Goal: Transaction & Acquisition: Purchase product/service

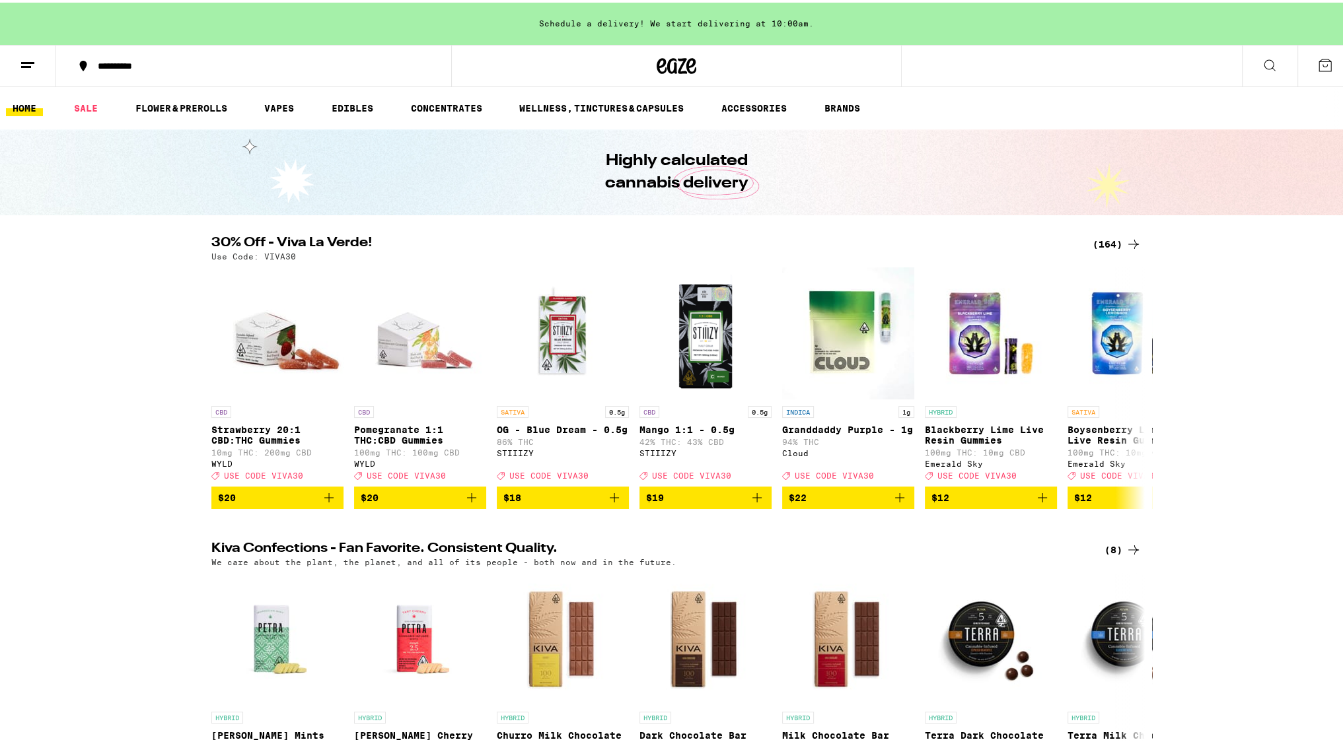
click at [1245, 67] on button at bounding box center [1269, 64] width 55 height 42
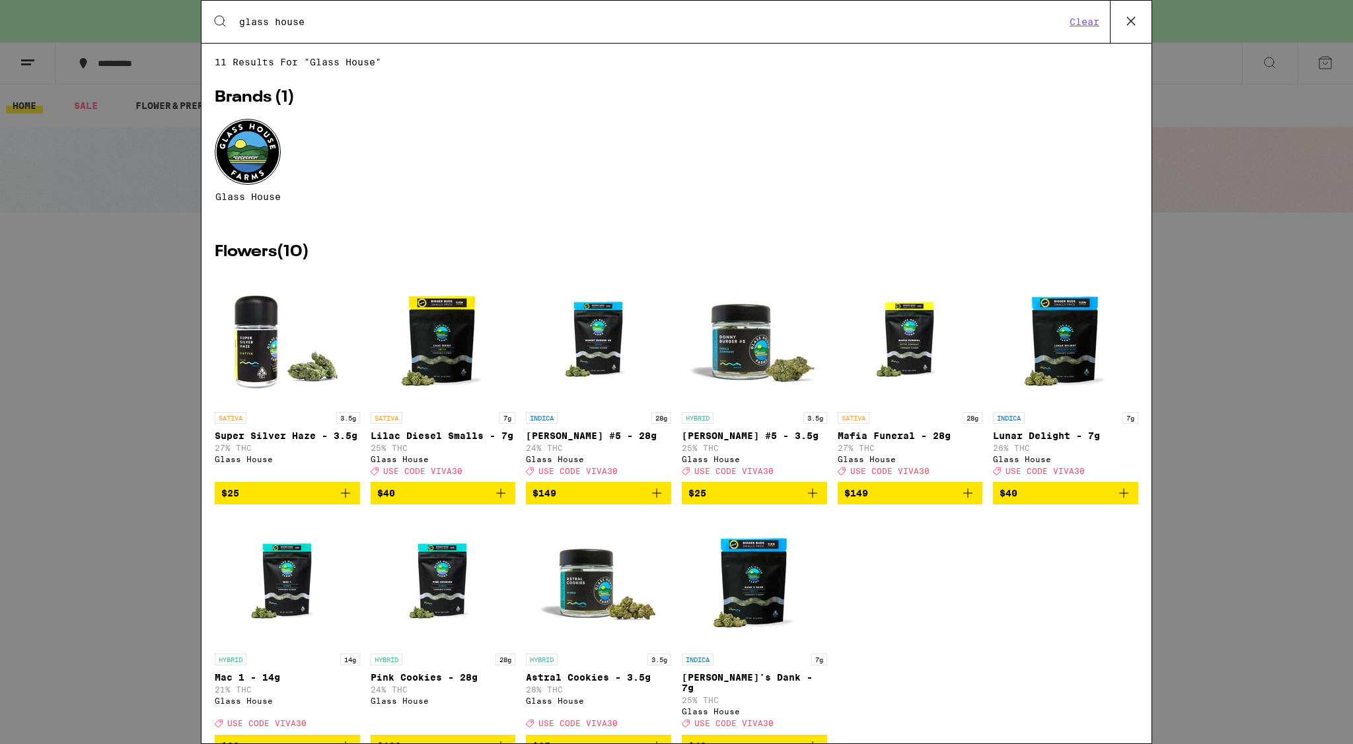
type input "glass house"
click at [1116, 501] on icon "Add to bag" at bounding box center [1124, 493] width 16 height 16
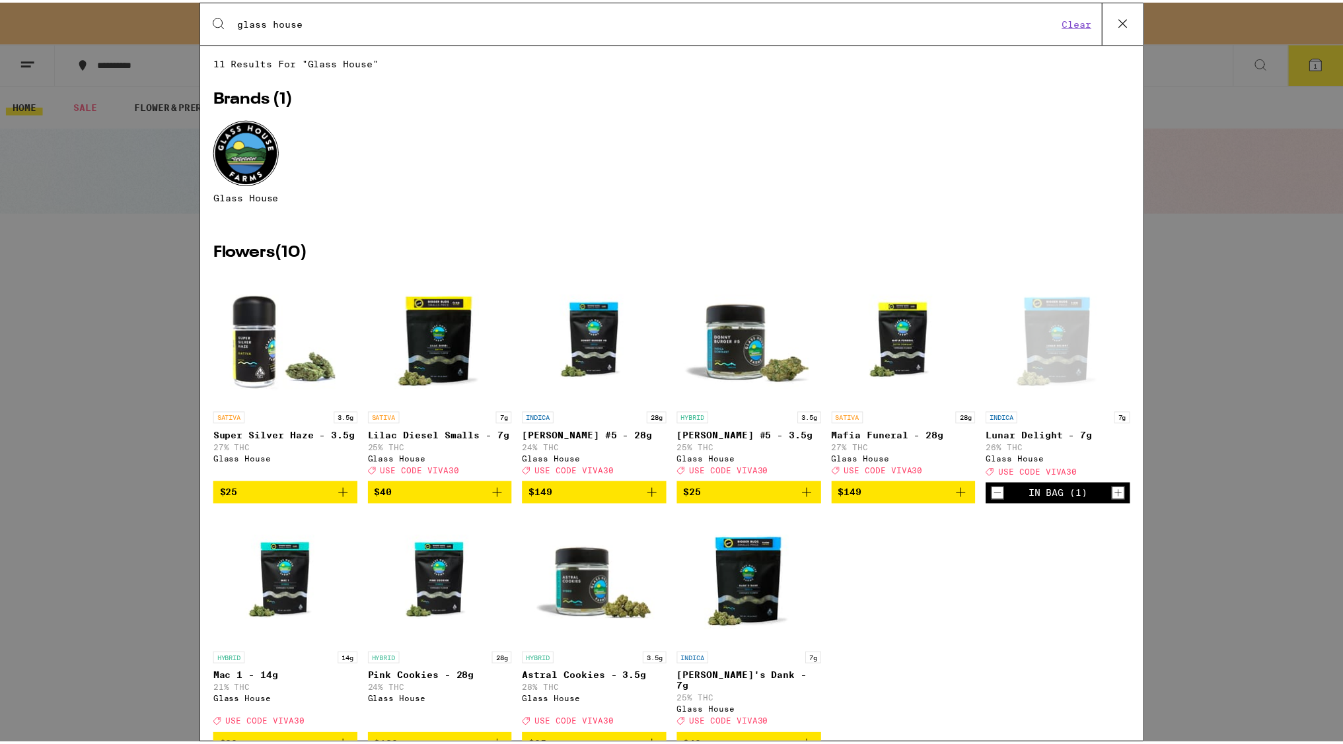
scroll to position [48, 0]
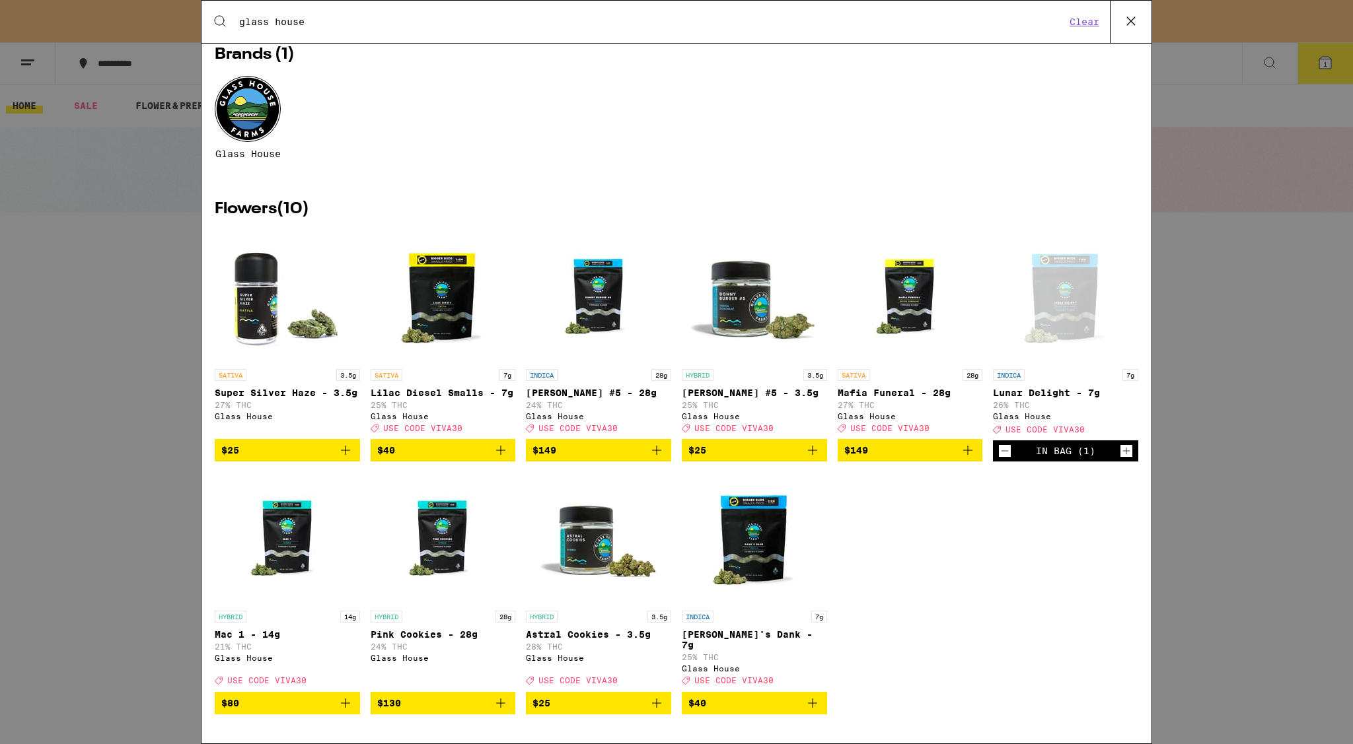
click at [472, 456] on span "$40" at bounding box center [443, 451] width 132 height 16
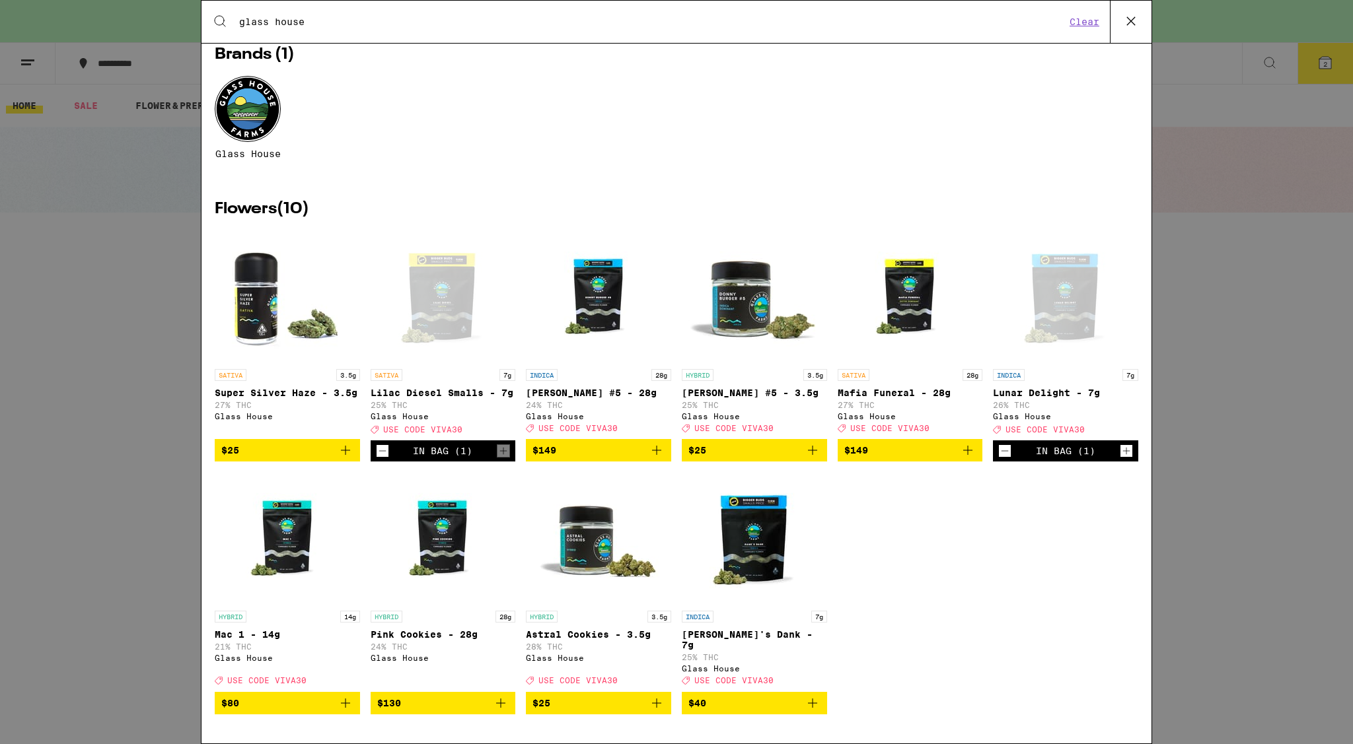
click at [1296, 307] on div "Search for Products glass house Clear 11 results for "glass house" Brands ( 1 )…" at bounding box center [676, 372] width 1353 height 744
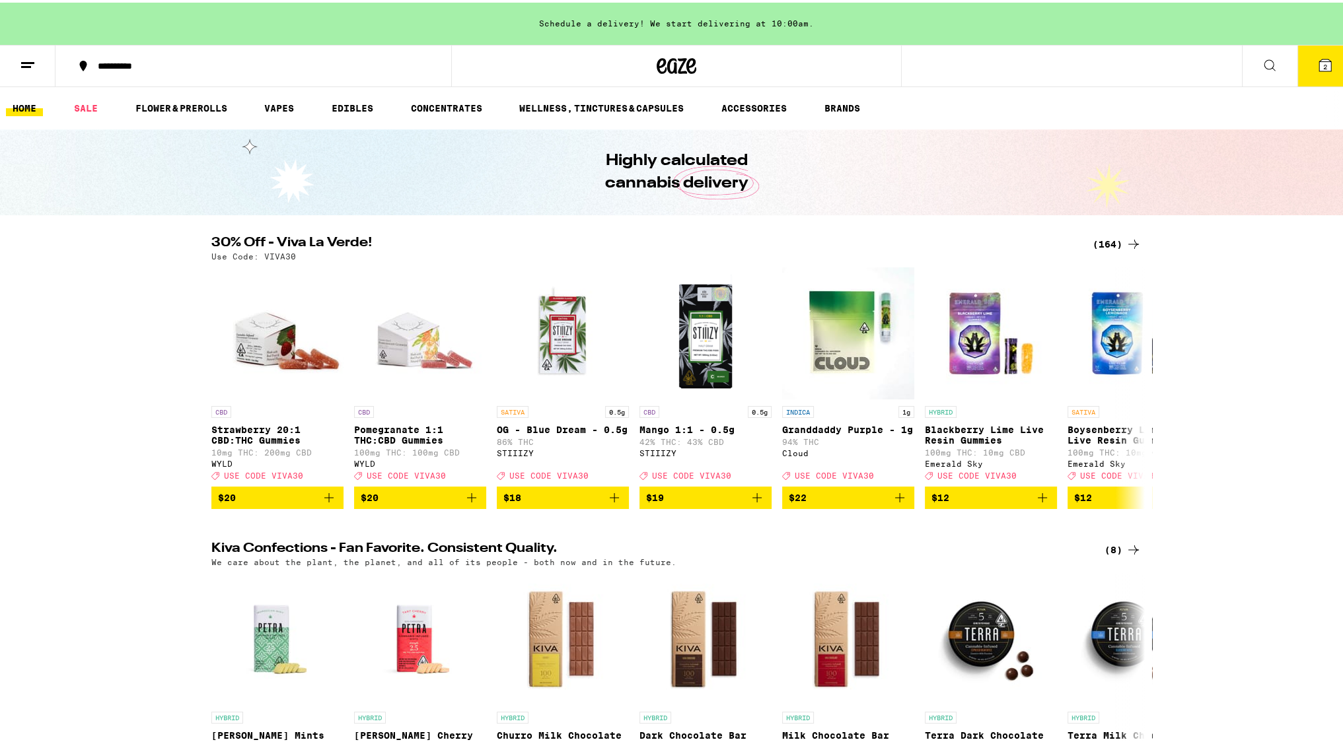
click at [1313, 71] on button "2" at bounding box center [1324, 63] width 55 height 41
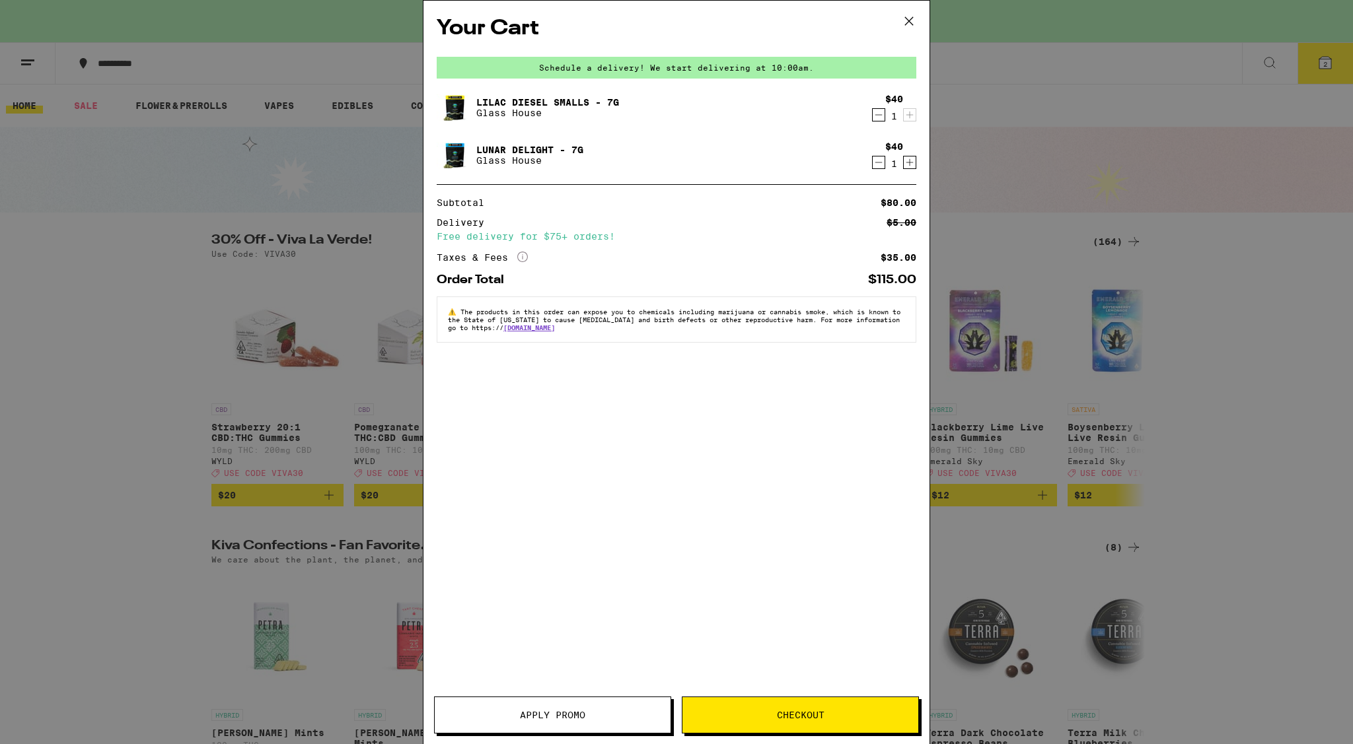
click at [806, 714] on span "Checkout" at bounding box center [801, 715] width 48 height 9
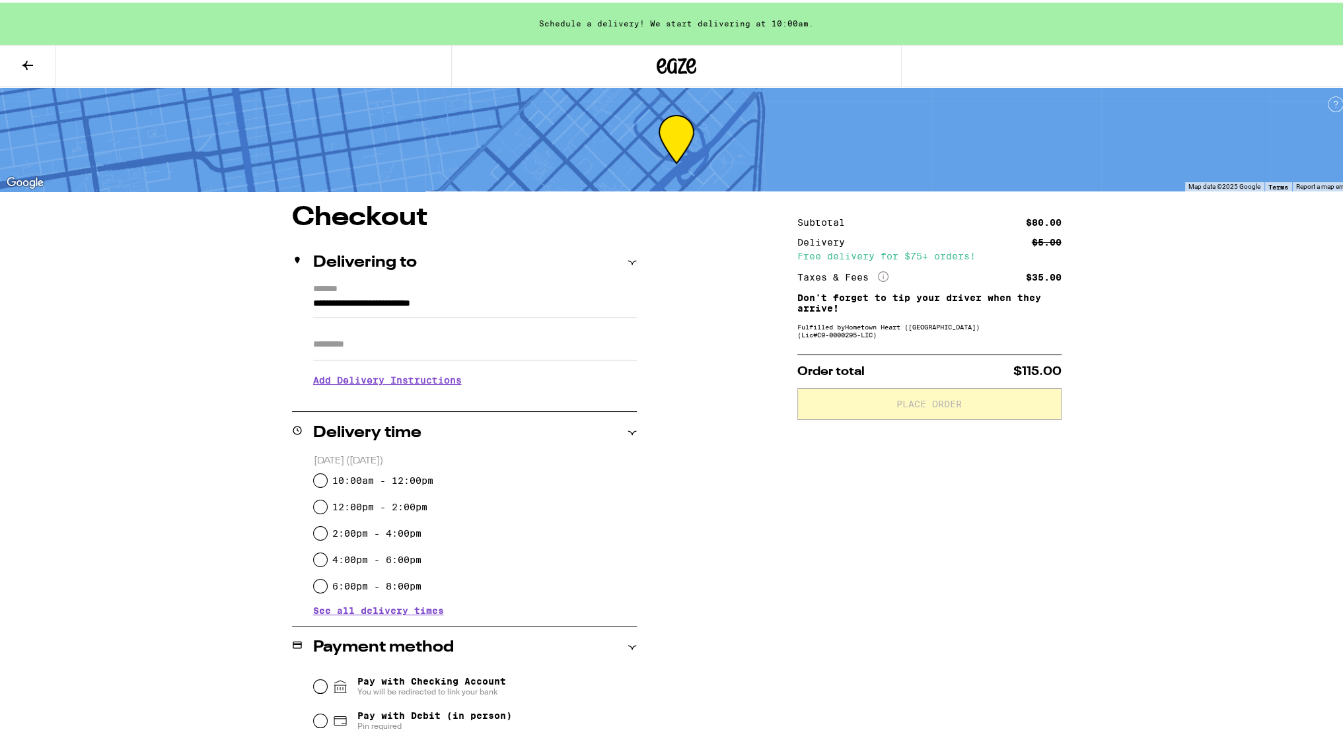
click at [405, 478] on label "10:00am - 12:00pm" at bounding box center [382, 478] width 101 height 11
click at [327, 478] on input "10:00am - 12:00pm" at bounding box center [320, 478] width 13 height 13
radio input "true"
click at [421, 336] on input "Apt/Suite" at bounding box center [475, 342] width 324 height 32
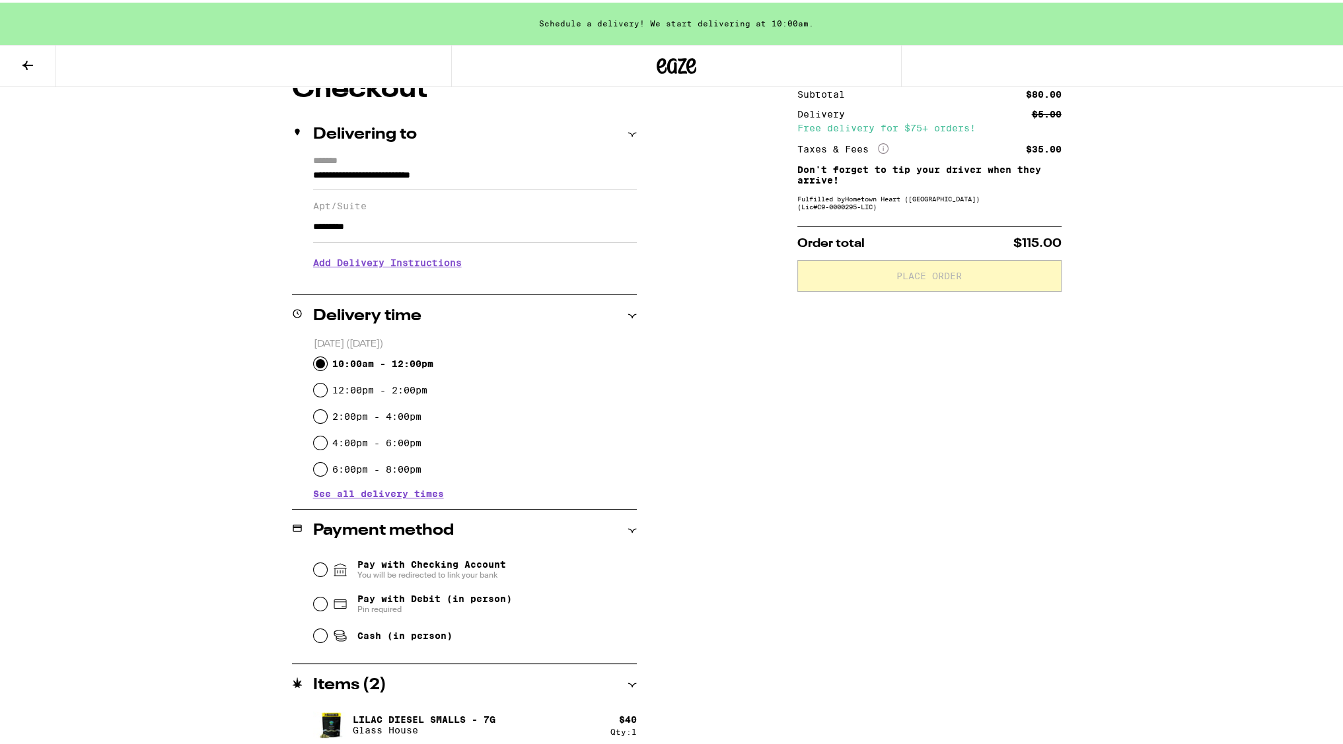
scroll to position [182, 0]
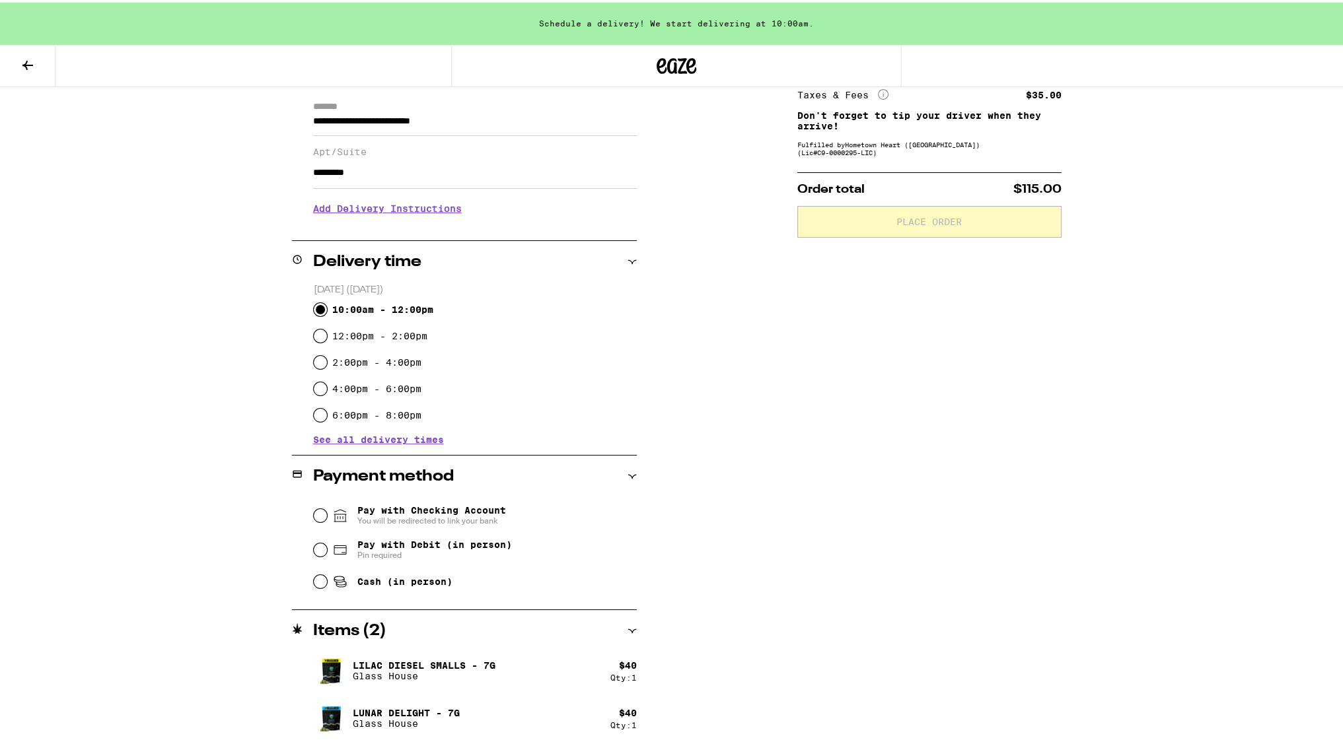
type input "*********"
click at [384, 546] on span "Pay with Debit (in person)" at bounding box center [434, 542] width 155 height 11
click at [327, 546] on input "Pay with Debit (in person) Pin required" at bounding box center [320, 547] width 13 height 13
radio input "true"
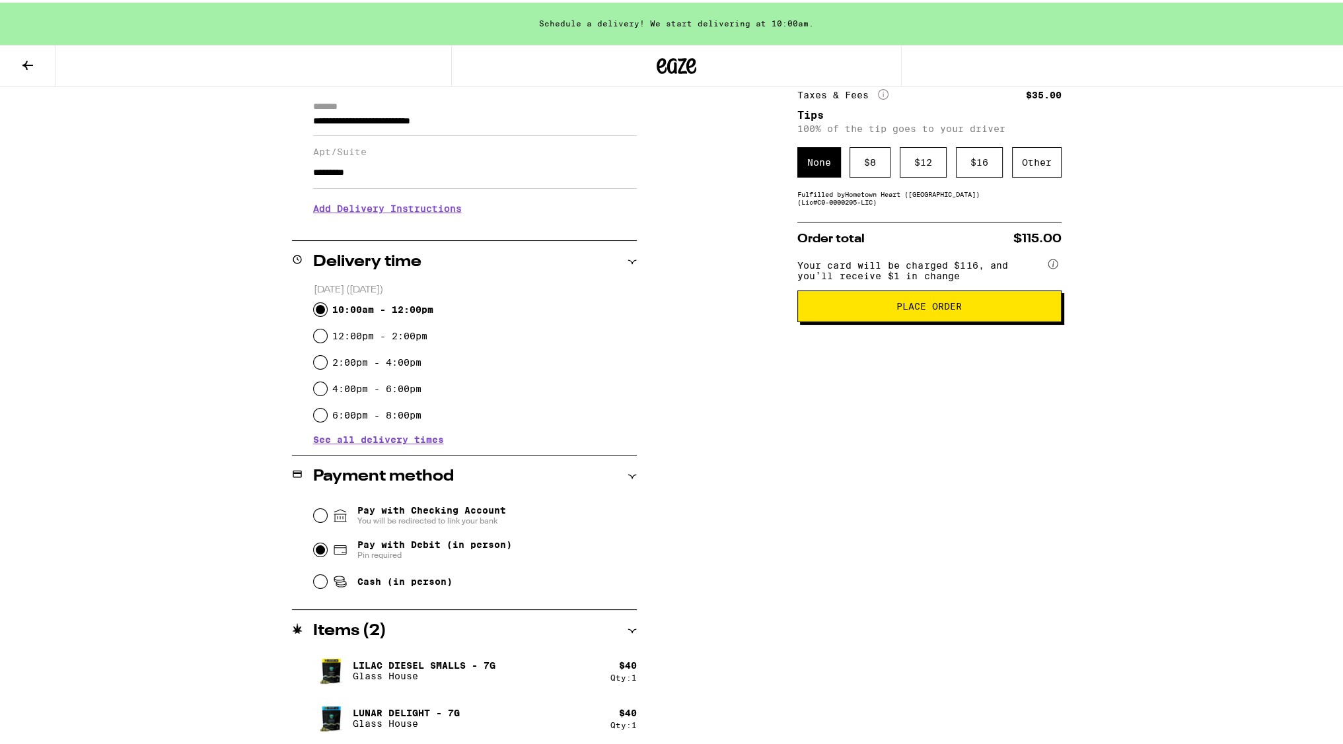
click at [913, 308] on span "Place Order" at bounding box center [928, 303] width 65 height 9
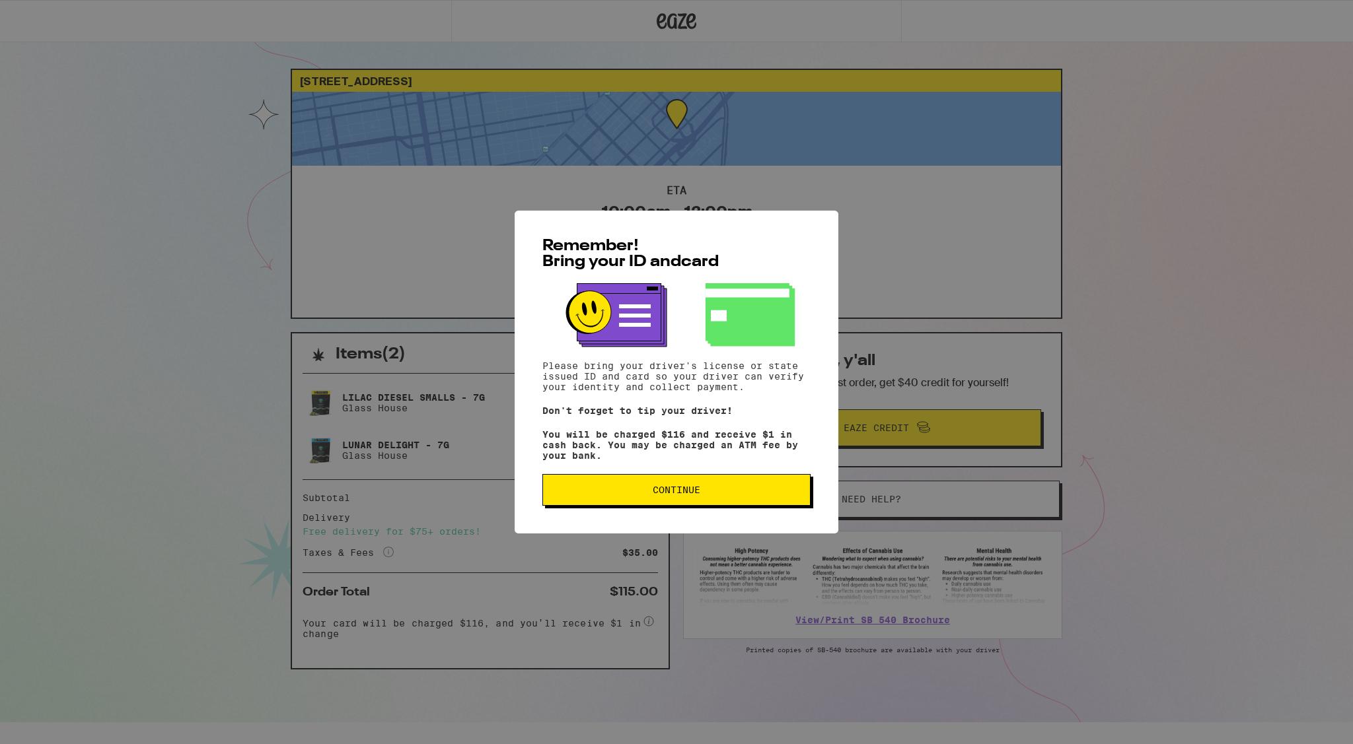
click at [709, 484] on button "Continue" at bounding box center [676, 490] width 268 height 32
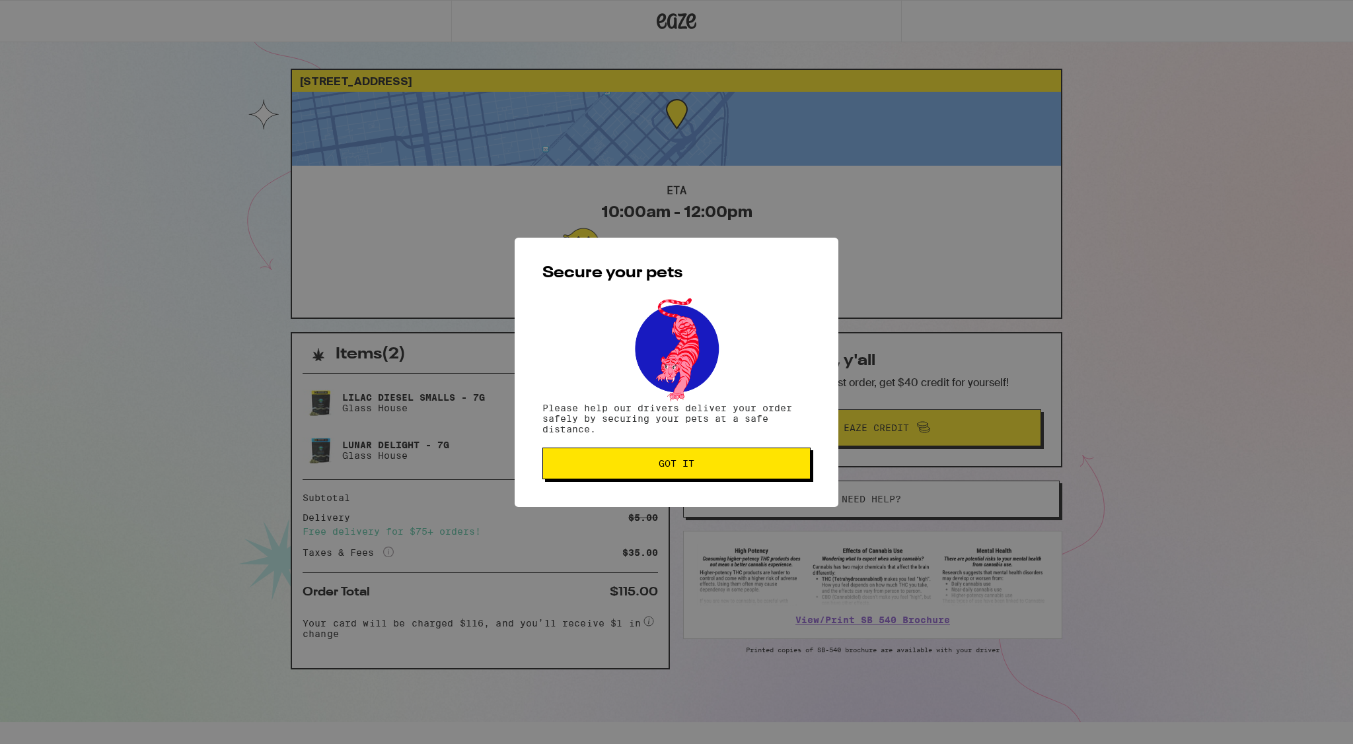
click at [714, 470] on button "Got it" at bounding box center [676, 464] width 268 height 32
